Goal: Information Seeking & Learning: Learn about a topic

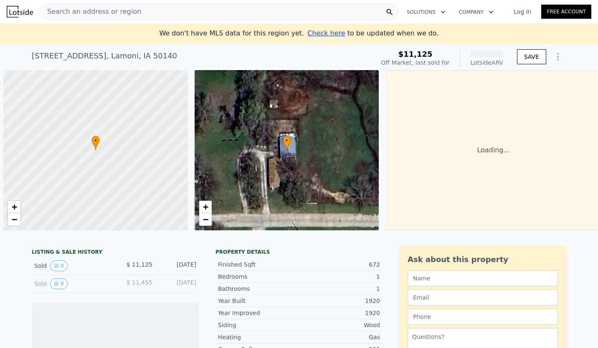
scroll to position [0, 3]
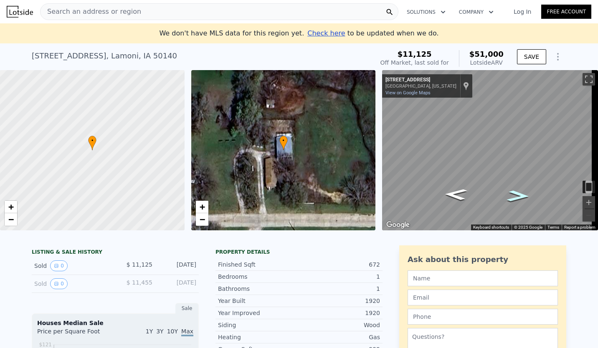
click at [504, 191] on icon "Go East, E 8th St" at bounding box center [517, 196] width 41 height 17
click at [504, 191] on icon "Go East, E 8th St" at bounding box center [518, 196] width 41 height 17
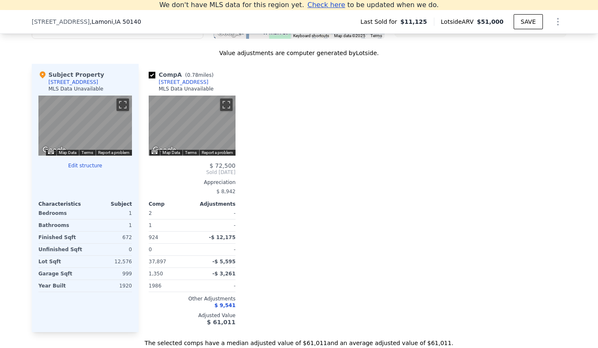
scroll to position [816, 0]
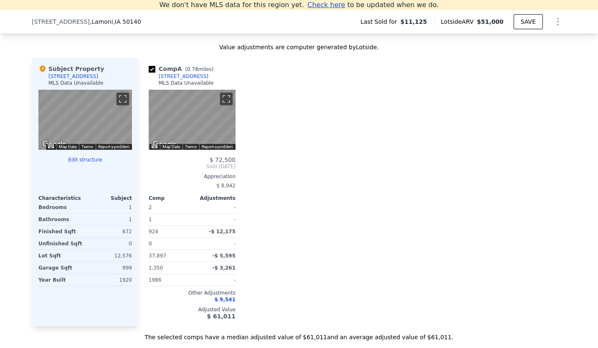
click at [322, 327] on div "Comp A ( 0.78 miles) 28441 N State St MLS Data Unavailable ← Move left → Move r…" at bounding box center [353, 192] width 428 height 269
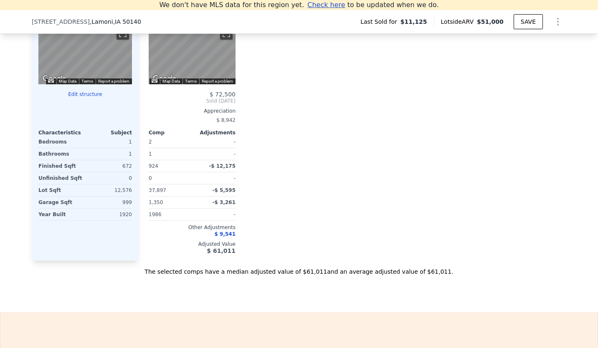
scroll to position [877, 0]
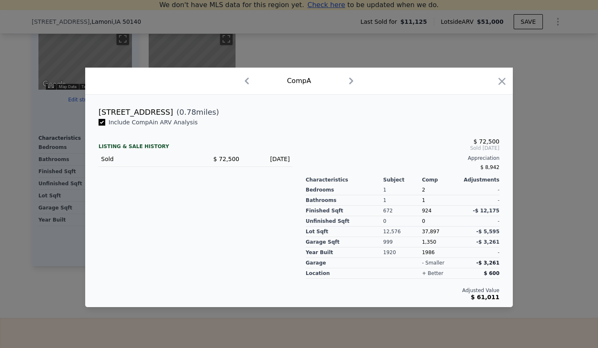
click at [351, 84] on icon "button" at bounding box center [351, 80] width 13 height 13
click at [496, 81] on div "Comp A" at bounding box center [299, 80] width 414 height 13
click at [502, 84] on icon "button" at bounding box center [502, 82] width 12 height 12
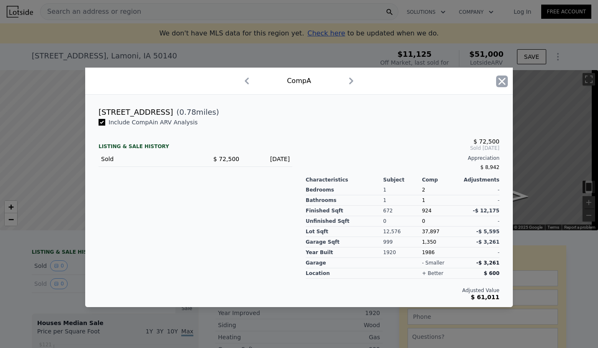
click at [501, 82] on icon "button" at bounding box center [502, 81] width 7 height 7
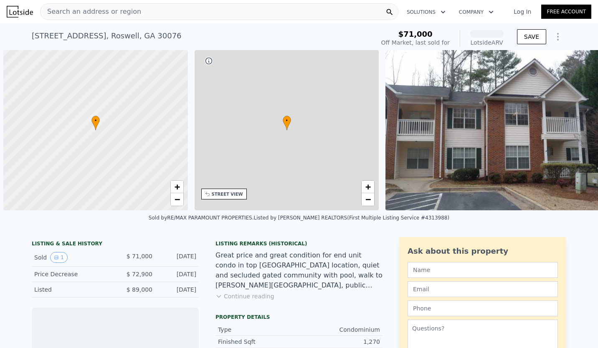
scroll to position [0, 3]
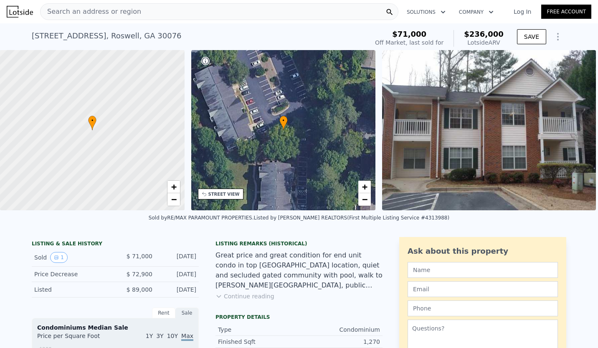
click at [94, 9] on span "Search an address or region" at bounding box center [91, 12] width 101 height 10
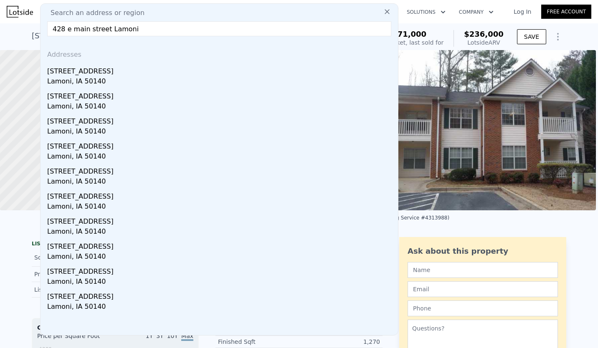
click at [71, 27] on input "428 e main street Lamoni" at bounding box center [219, 28] width 344 height 15
click at [127, 28] on input "428 main street Lamoni" at bounding box center [219, 28] width 344 height 15
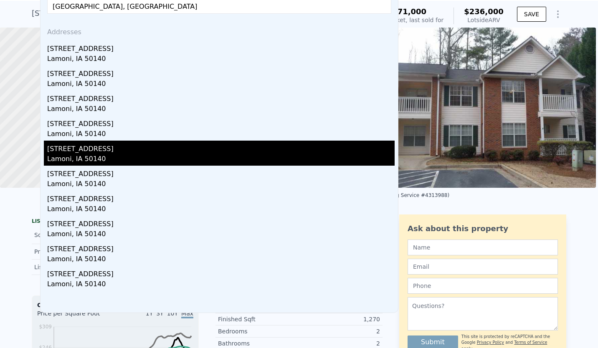
scroll to position [0, 0]
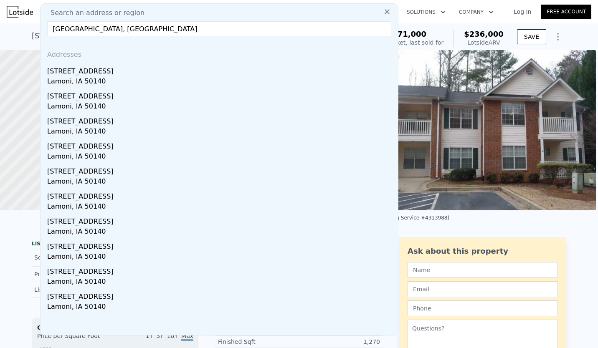
type input "[GEOGRAPHIC_DATA], [GEOGRAPHIC_DATA]"
